Goal: Entertainment & Leisure: Consume media (video, audio)

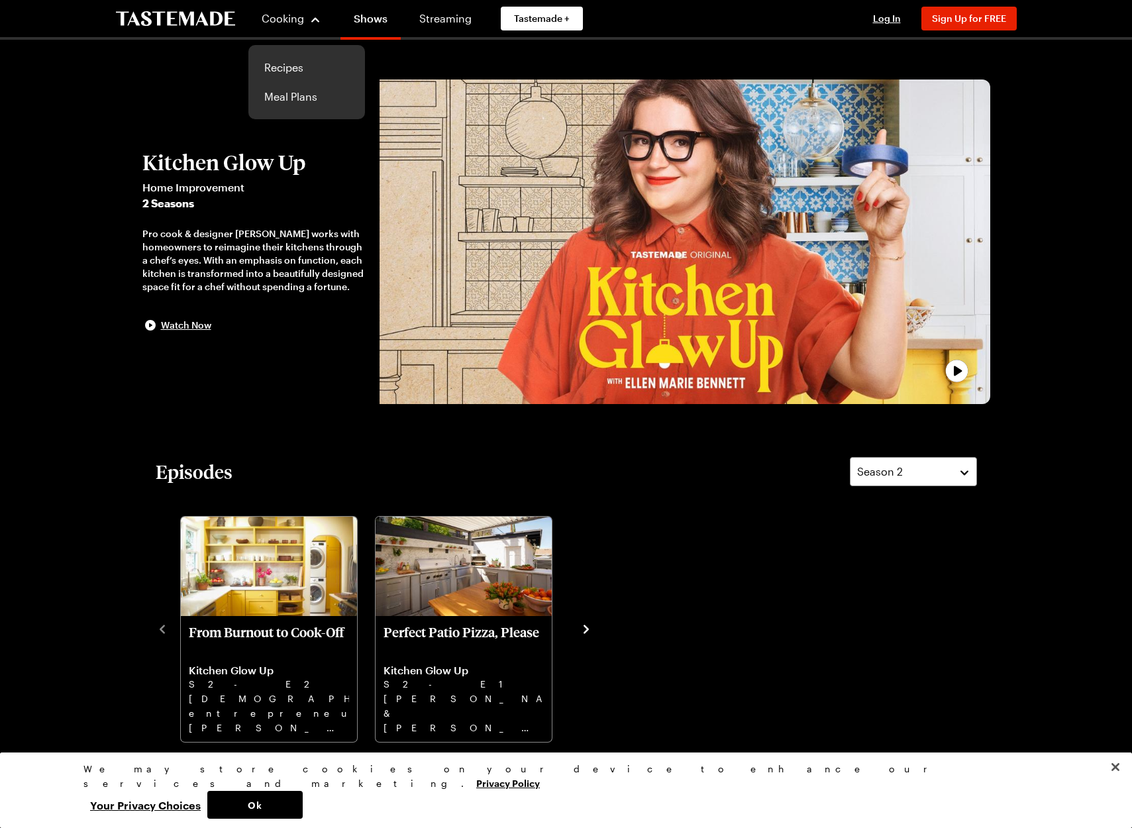
click at [211, 241] on div "Pro cook & designer [PERSON_NAME] works with homeowners to reimagine their kitc…" at bounding box center [254, 260] width 224 height 66
click at [211, 241] on div at bounding box center [566, 414] width 1132 height 828
drag, startPoint x: 142, startPoint y: 230, endPoint x: 336, endPoint y: 292, distance: 203.2
click at [336, 292] on div "Pro cook & designer [PERSON_NAME] works with homeowners to reimagine their kitc…" at bounding box center [254, 260] width 224 height 66
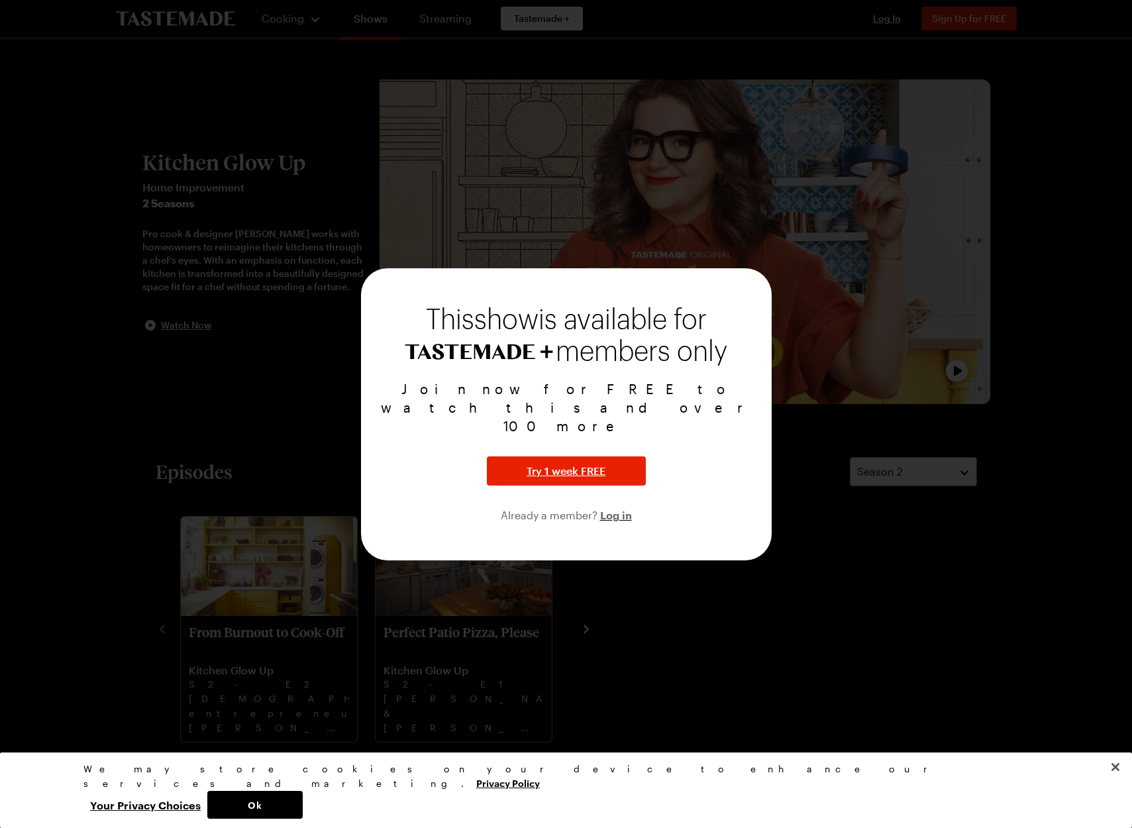
click at [294, 378] on div at bounding box center [566, 414] width 1132 height 828
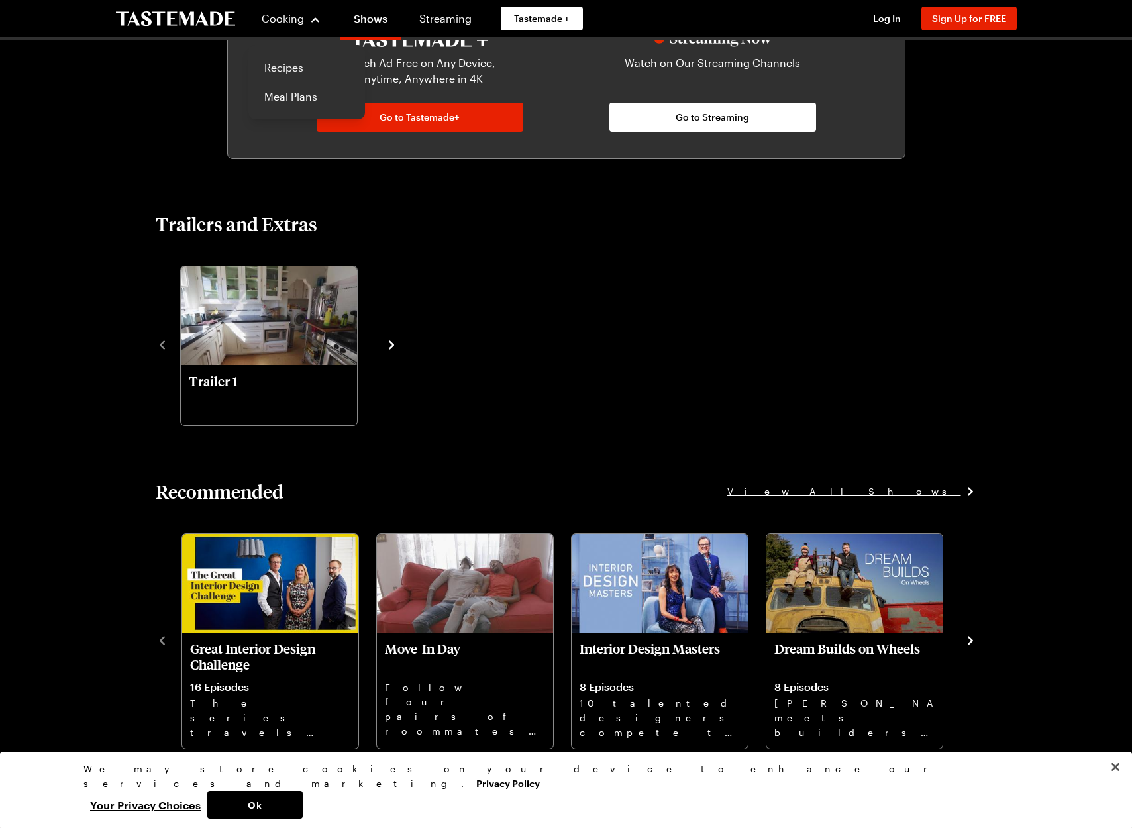
scroll to position [1034, 0]
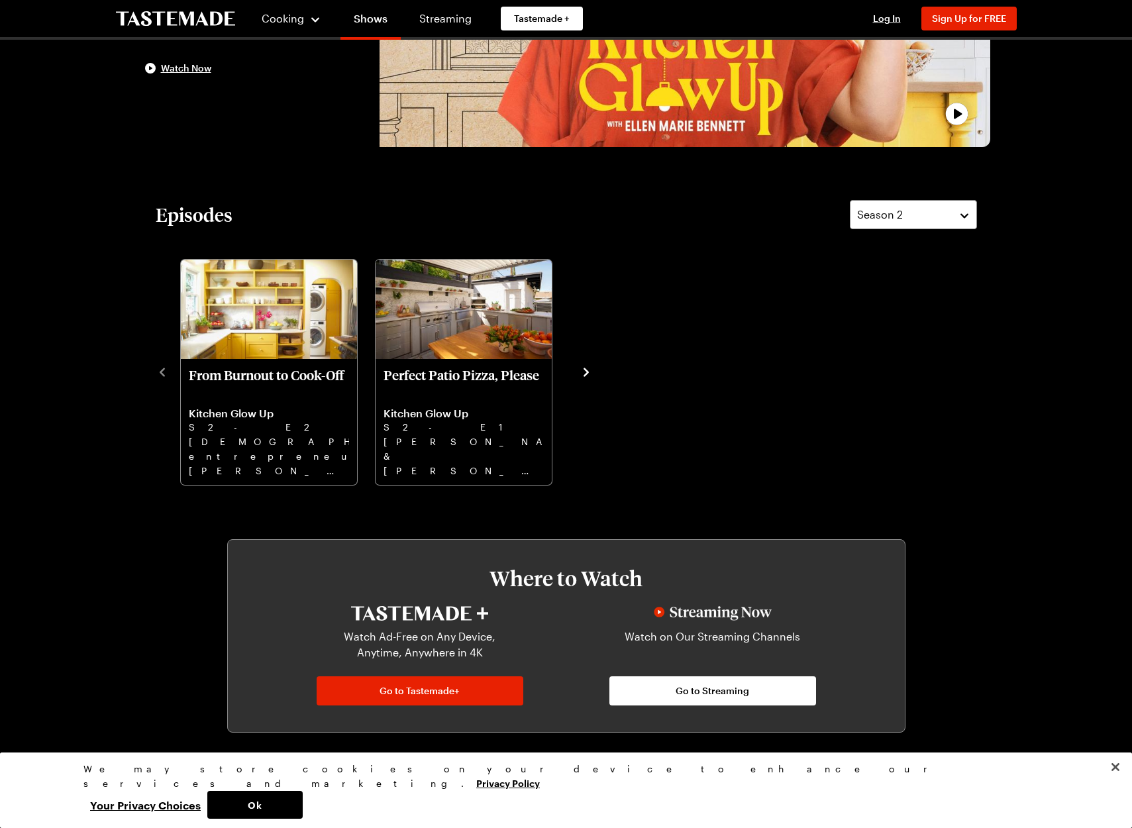
scroll to position [290, 0]
